Goal: Task Accomplishment & Management: Use online tool/utility

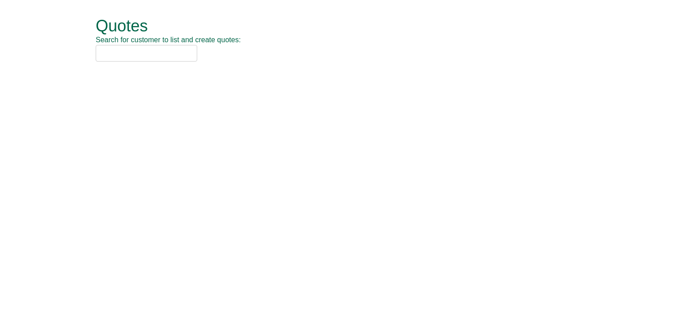
click at [167, 56] on input "text" at bounding box center [147, 53] width 102 height 17
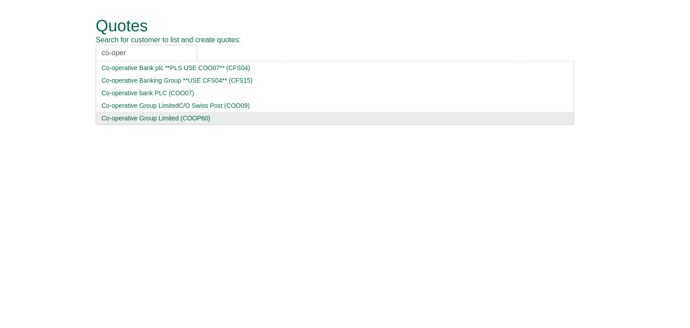
type input "co-oper"
click at [138, 121] on div "Co-operative Group Limited (COOP60)" at bounding box center [335, 118] width 467 height 9
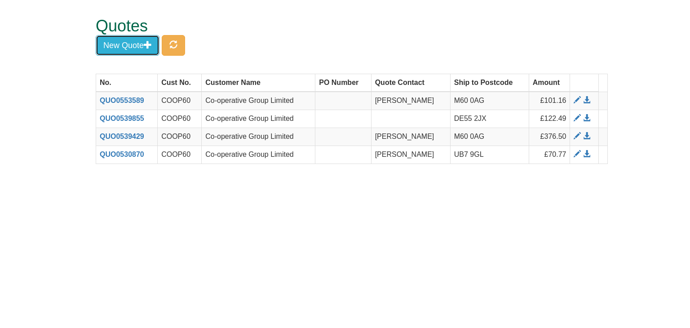
click at [113, 44] on button "New Quote" at bounding box center [128, 45] width 64 height 21
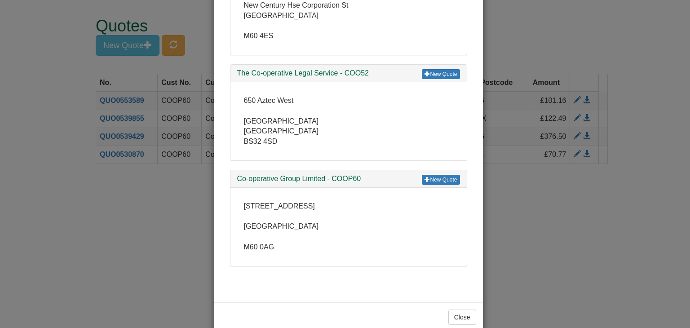
scroll to position [225, 0]
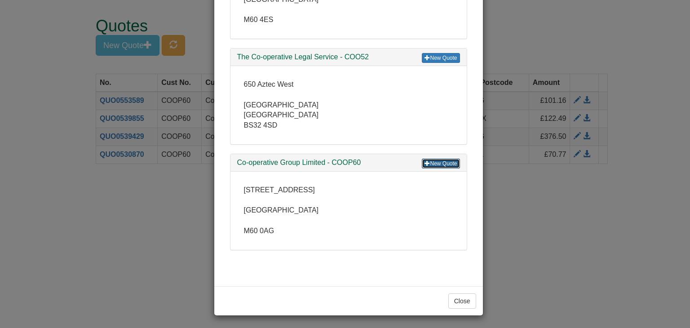
click at [436, 159] on link "New Quote" at bounding box center [441, 164] width 38 height 10
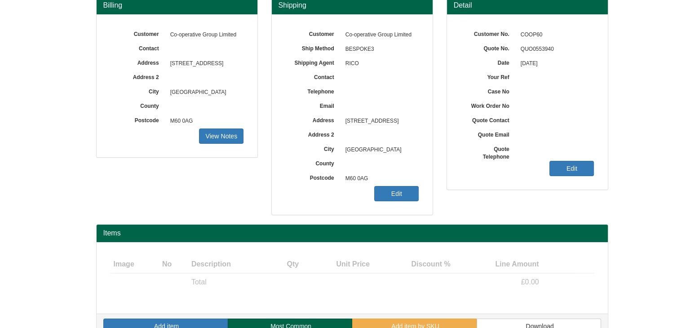
scroll to position [108, 0]
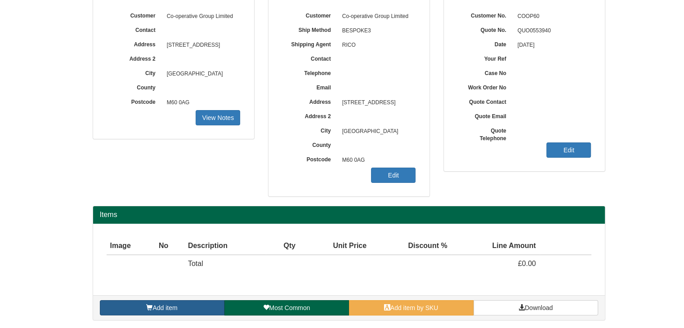
click at [148, 305] on span at bounding box center [149, 307] width 6 height 6
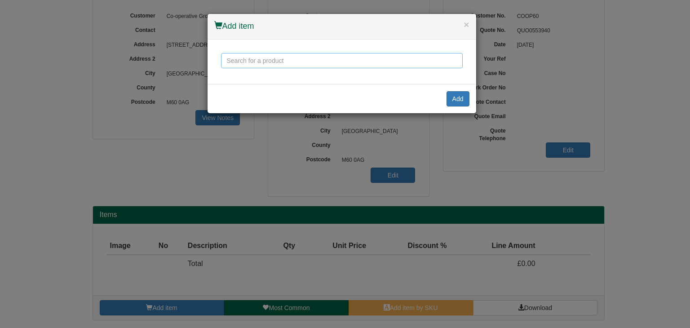
click at [283, 58] on input "text" at bounding box center [342, 60] width 242 height 15
drag, startPoint x: 283, startPoint y: 58, endPoint x: 195, endPoint y: 57, distance: 88.5
click at [195, 57] on div "× Add item posiutiv me 600 Add" at bounding box center [345, 164] width 690 height 328
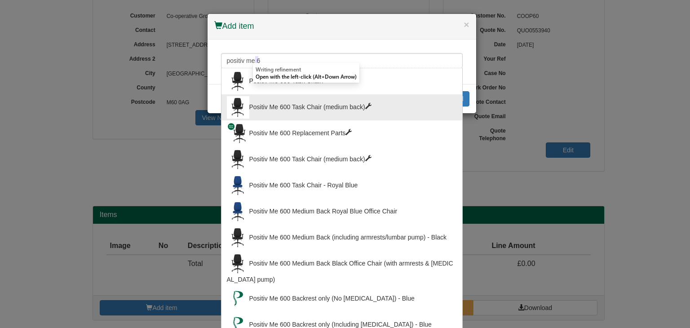
click at [288, 110] on div "Positiv Me 600 Task Chair (medium back)" at bounding box center [342, 107] width 230 height 22
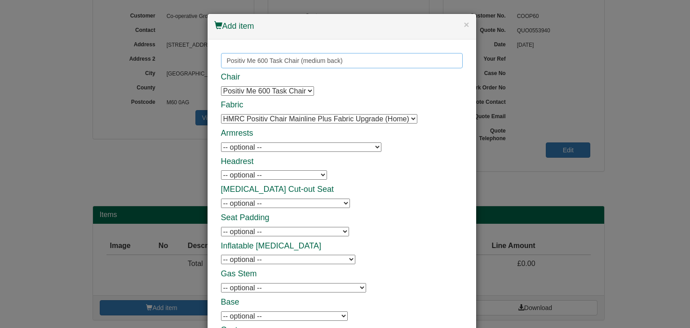
click at [291, 58] on input "Positiv Me 600 Task Chair (medium back)" at bounding box center [342, 60] width 242 height 15
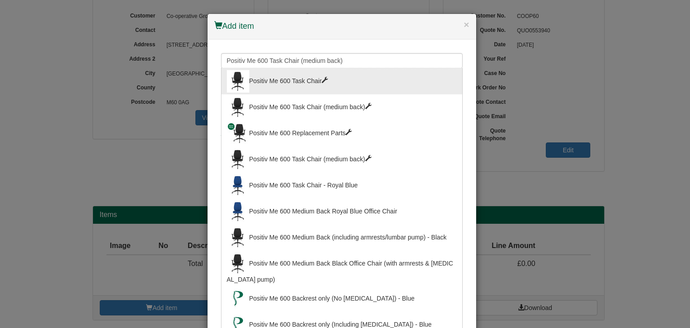
click at [286, 80] on div "Positiv Me 600 Task Chair" at bounding box center [342, 81] width 230 height 22
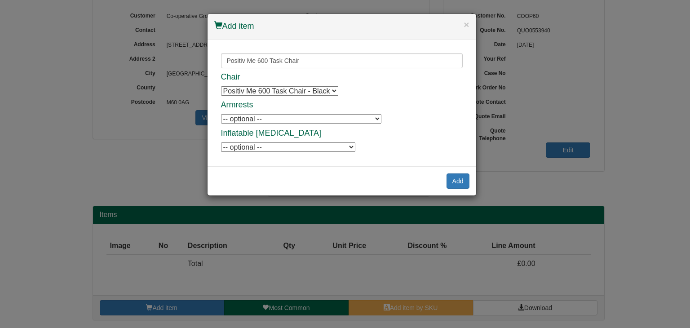
click at [280, 89] on select "Positiv Me 600 Task Chair - Black Positiv Me 600 Task Chair - Black" at bounding box center [279, 90] width 117 height 9
click at [266, 120] on select "-- optional -- Positiv Me Height & Depth Adjustable Armrests Positiv Me Height …" at bounding box center [301, 118] width 160 height 9
click at [279, 60] on input "Positiv Me 600 Task Chair" at bounding box center [342, 60] width 242 height 15
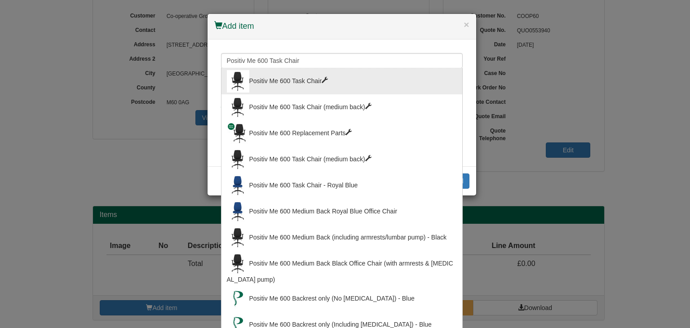
click at [294, 153] on div "Positiv Me 600 Task Chair (medium back)" at bounding box center [342, 159] width 230 height 22
type input "Positiv Me 600 Task Chair (medium back)"
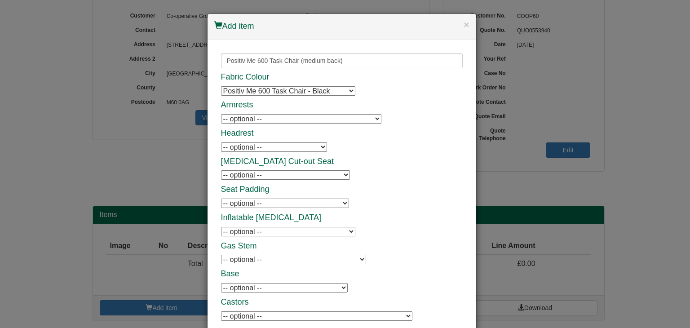
click at [274, 117] on select "-- optional -- Positiv Me Height & Depth Adjustable Armrests Positiv Me Height …" at bounding box center [301, 118] width 160 height 9
select select "9784903"
click at [221, 114] on select "-- optional -- Positiv Me Height & Depth Adjustable Armrests Positiv Me Height …" at bounding box center [301, 118] width 160 height 9
click at [360, 167] on div "Fabric Colour Positiv Me 600 Task Chair - Black Positiv Me 600 Task Chair - Bla…" at bounding box center [342, 197] width 242 height 249
click at [265, 232] on select "-- optional -- Positiv Me Inflatable Lumbar Positiv Me Inflatable Lumbar" at bounding box center [288, 231] width 134 height 9
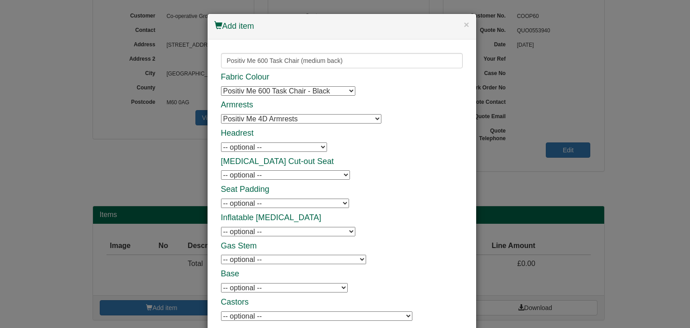
select select "9784905"
click at [221, 227] on select "-- optional -- Positiv Me Inflatable Lumbar Positiv Me Inflatable Lumbar" at bounding box center [288, 231] width 134 height 9
click at [404, 200] on div "Fabric Colour Positiv Me 600 Task Chair - Black Positiv Me 600 Task Chair - Bla…" at bounding box center [342, 197] width 242 height 249
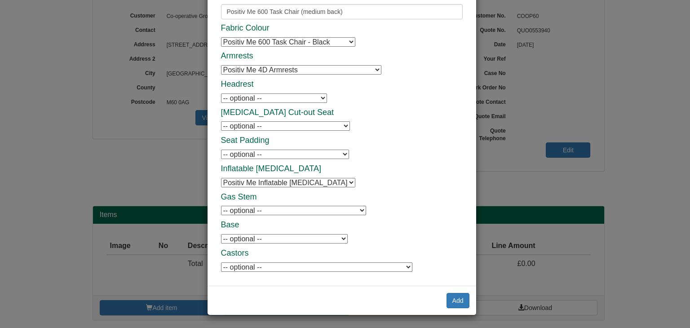
scroll to position [49, 0]
click at [454, 295] on button "Add" at bounding box center [458, 300] width 23 height 15
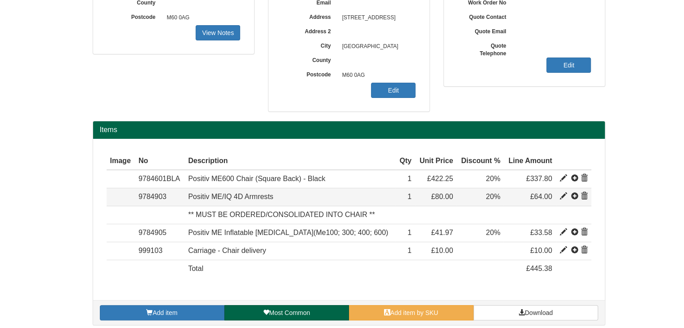
scroll to position [198, 0]
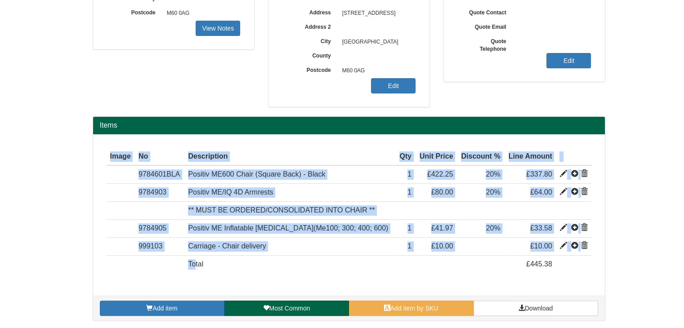
drag, startPoint x: 193, startPoint y: 260, endPoint x: 157, endPoint y: 294, distance: 49.3
click at [157, 294] on div "Items Image Type No Description Qty Unit Price Discount % Line Amount Item 422.…" at bounding box center [349, 218] width 512 height 204
click at [162, 306] on span "Add item" at bounding box center [164, 308] width 25 height 7
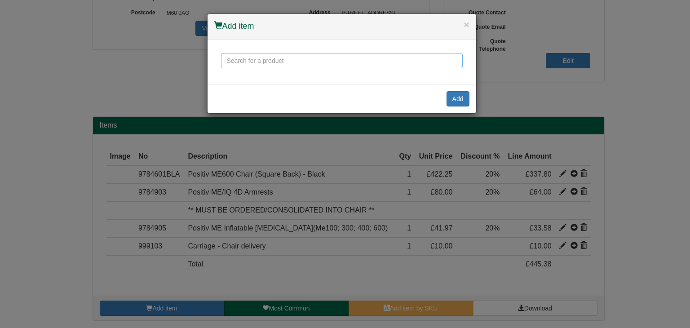
click at [252, 64] on input "text" at bounding box center [342, 60] width 242 height 15
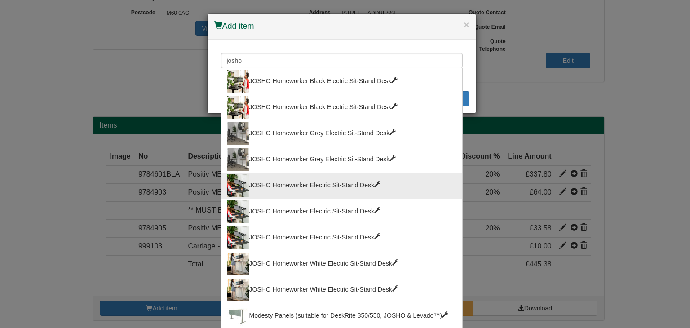
click at [282, 187] on div "JOSHO Homeworker Electric Sit-Stand Desk" at bounding box center [342, 185] width 230 height 22
type input "JOSHO Homeworker Electric Sit-Stand Desk"
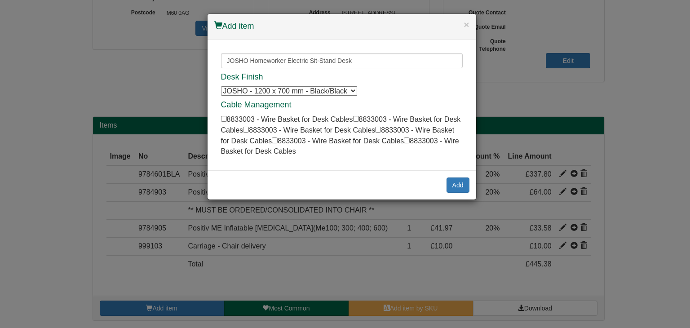
click at [298, 88] on select "JOSHO - 1200 x 700 mm - Black/Black JOSHO - 1200 x 700 mm - Black/Black JOSHO -…" at bounding box center [289, 90] width 136 height 9
select select "6100003"
click at [221, 86] on select "JOSHO - 1200 x 700 mm - Black/Black JOSHO - 1200 x 700 mm - Black/Black JOSHO -…" at bounding box center [289, 90] width 136 height 9
click at [458, 182] on button "Add" at bounding box center [458, 185] width 23 height 15
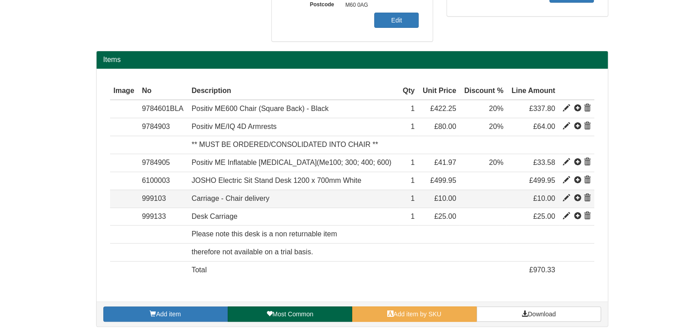
scroll to position [269, 0]
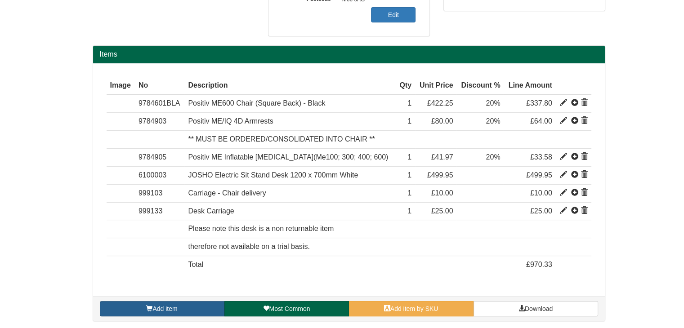
click at [188, 306] on link "Add item" at bounding box center [162, 308] width 124 height 15
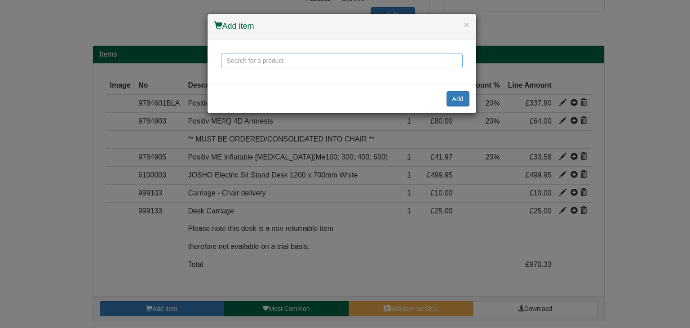
click at [266, 63] on input "text" at bounding box center [342, 60] width 242 height 15
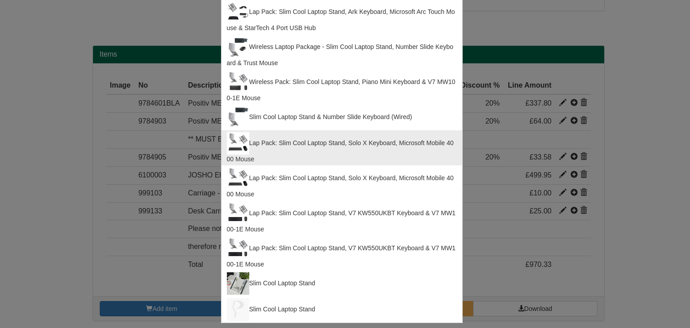
scroll to position [392, 0]
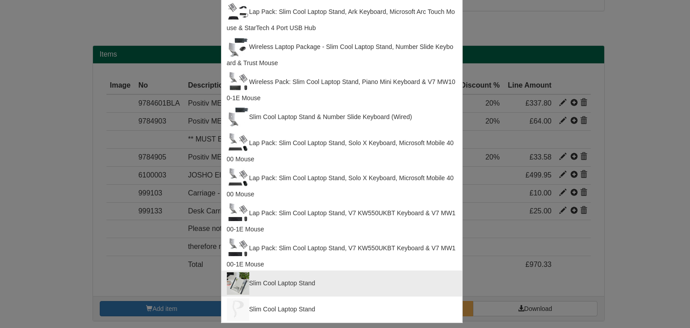
click at [270, 277] on div "Slim Cool Laptop Stand" at bounding box center [342, 283] width 230 height 22
type input "Slim Cool Laptop Stand"
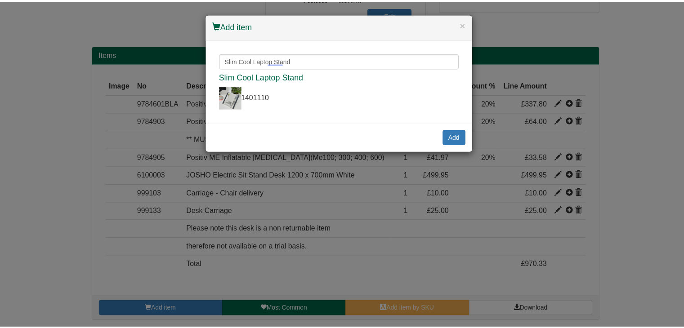
scroll to position [0, 0]
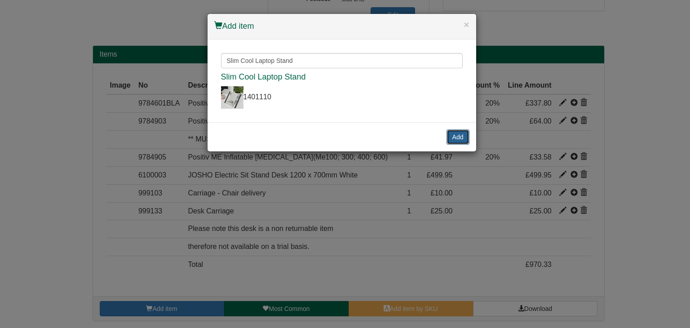
click at [458, 138] on button "Add" at bounding box center [458, 136] width 23 height 15
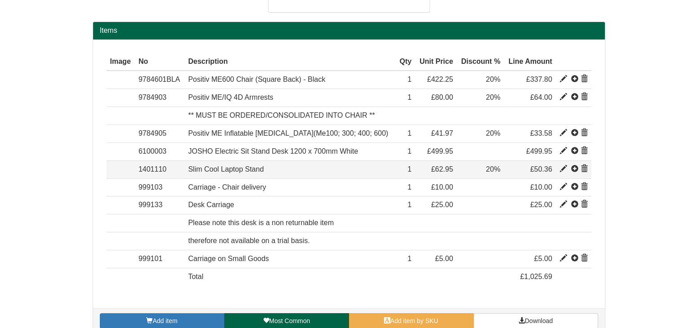
scroll to position [304, 0]
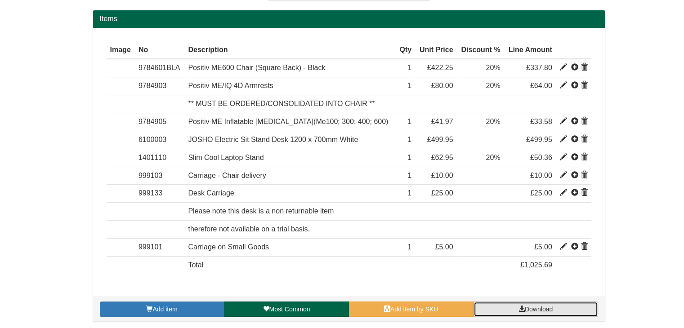
click at [515, 304] on link "Download" at bounding box center [535, 309] width 124 height 15
